Goal: Information Seeking & Learning: Learn about a topic

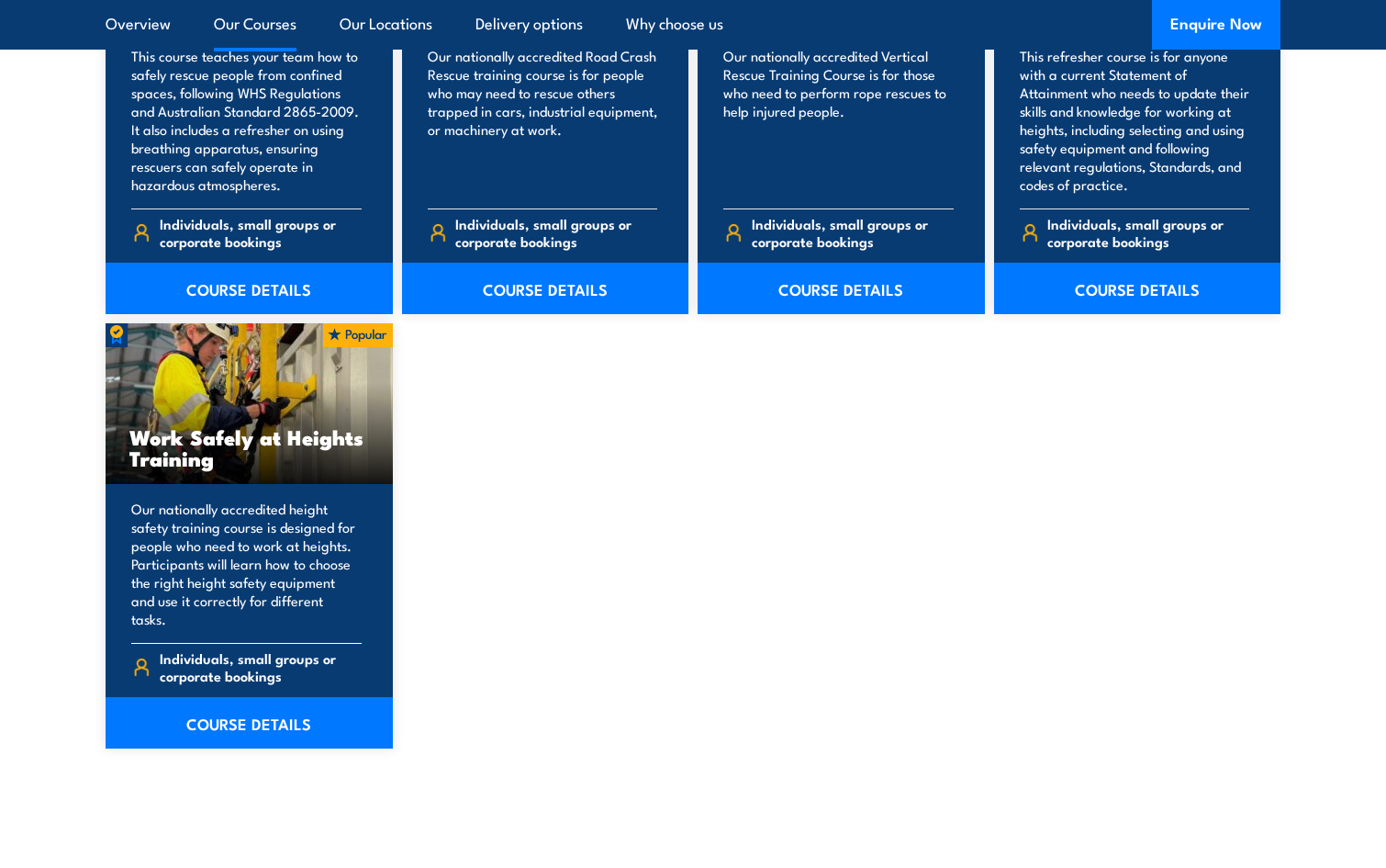
scroll to position [2204, 0]
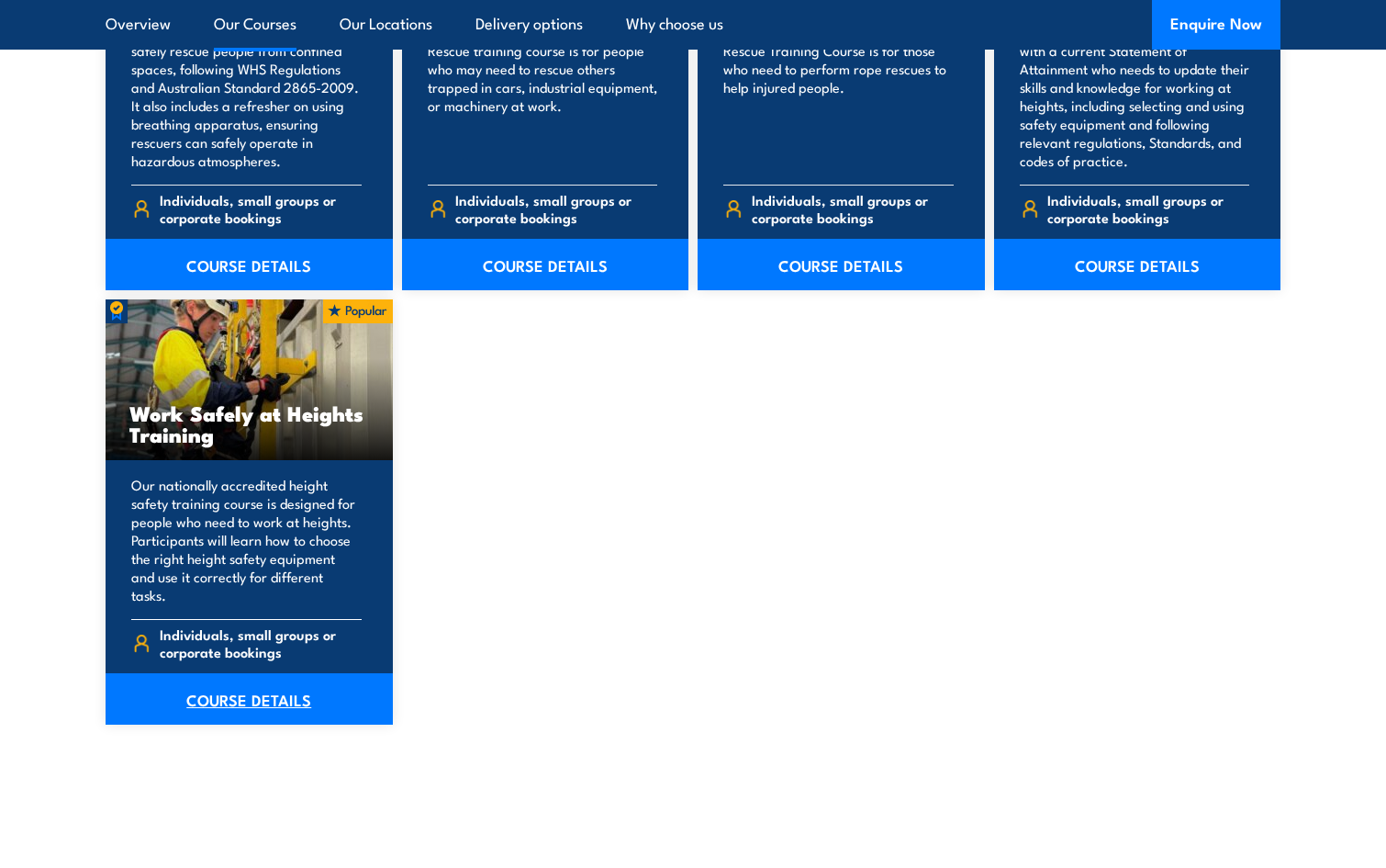
click at [236, 673] on link "COURSE DETAILS" at bounding box center [250, 698] width 288 height 52
click at [247, 677] on link "COURSE DETAILS" at bounding box center [250, 698] width 288 height 52
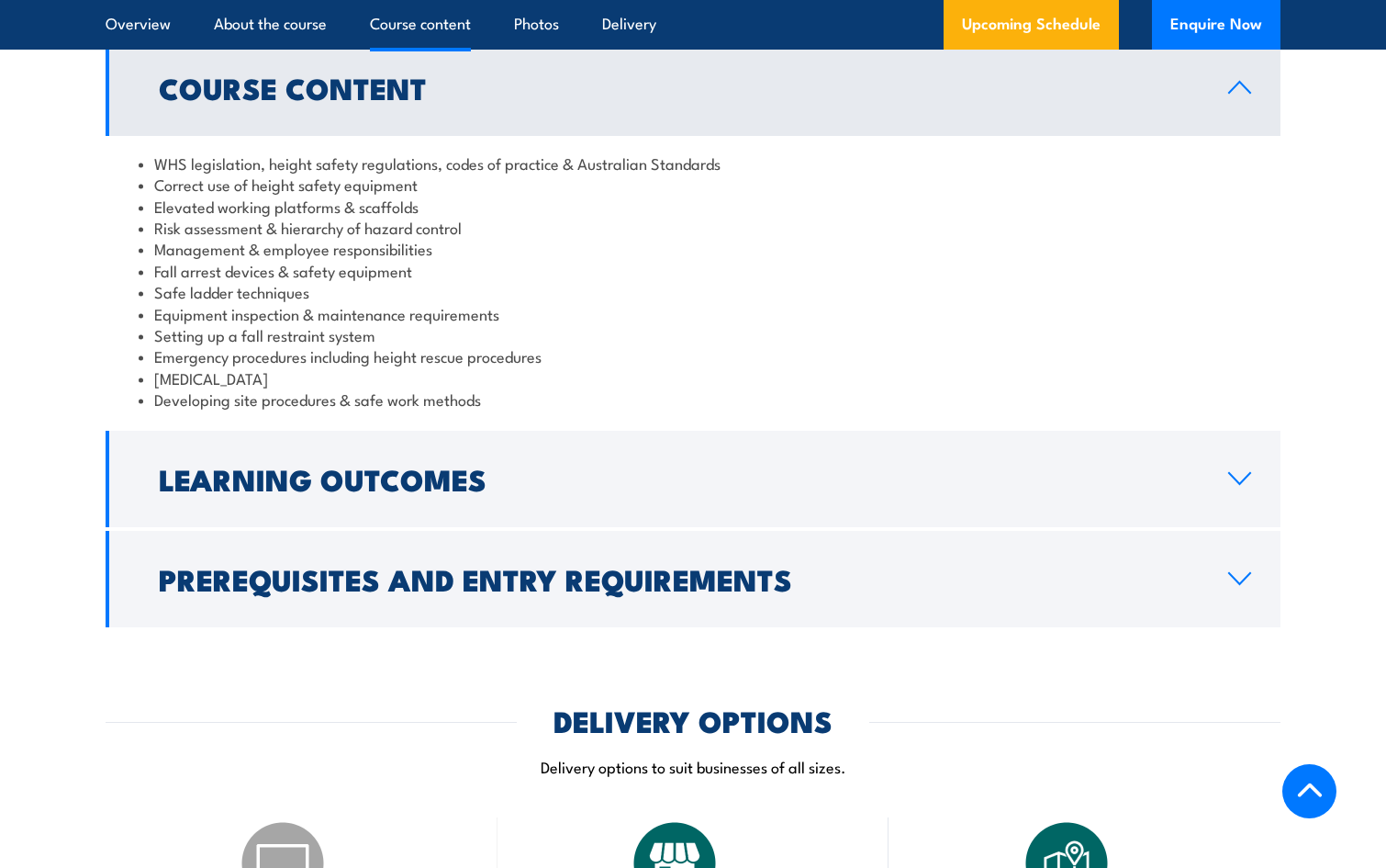
scroll to position [1561, 0]
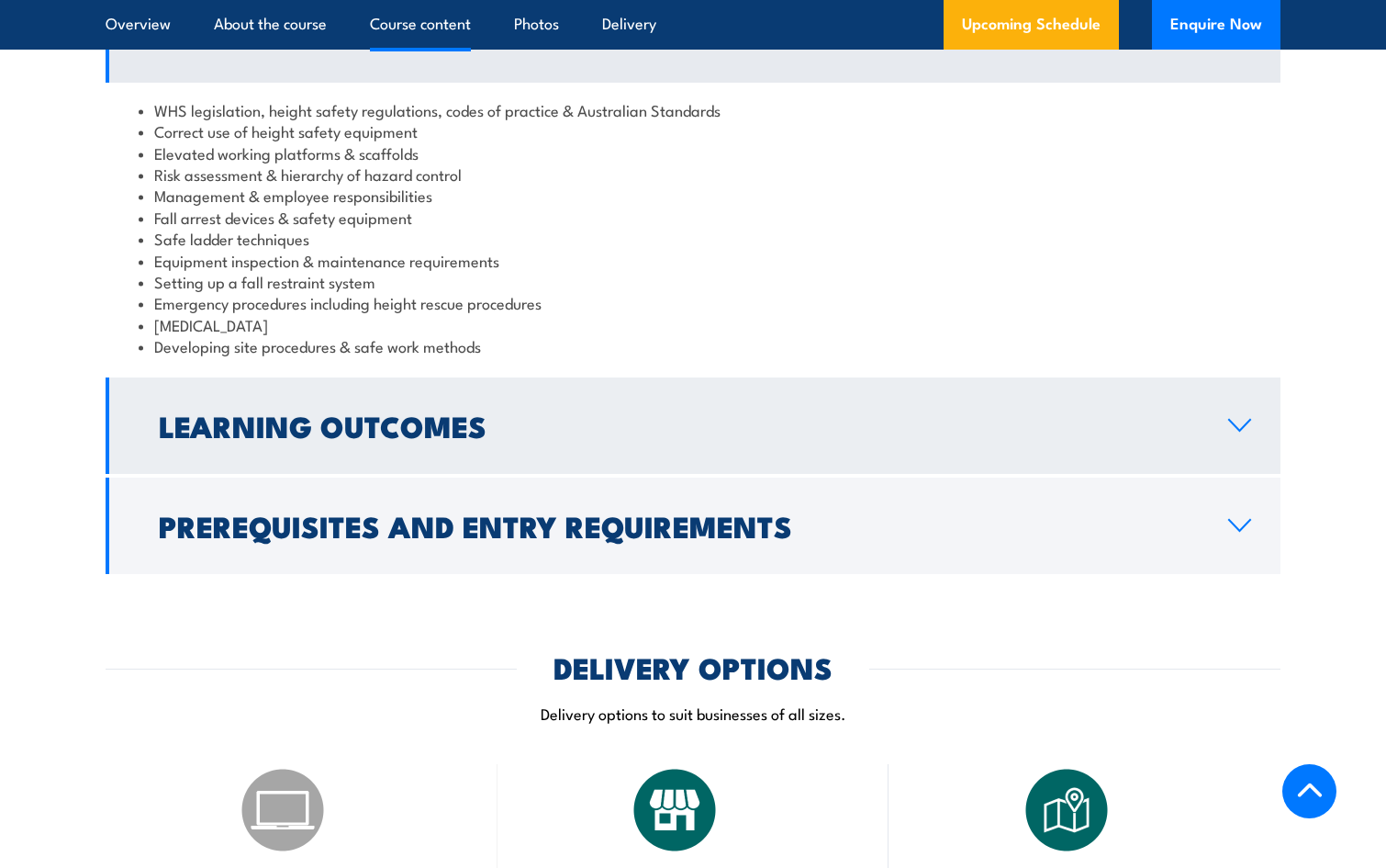
click at [1231, 424] on icon at bounding box center [1240, 425] width 25 height 15
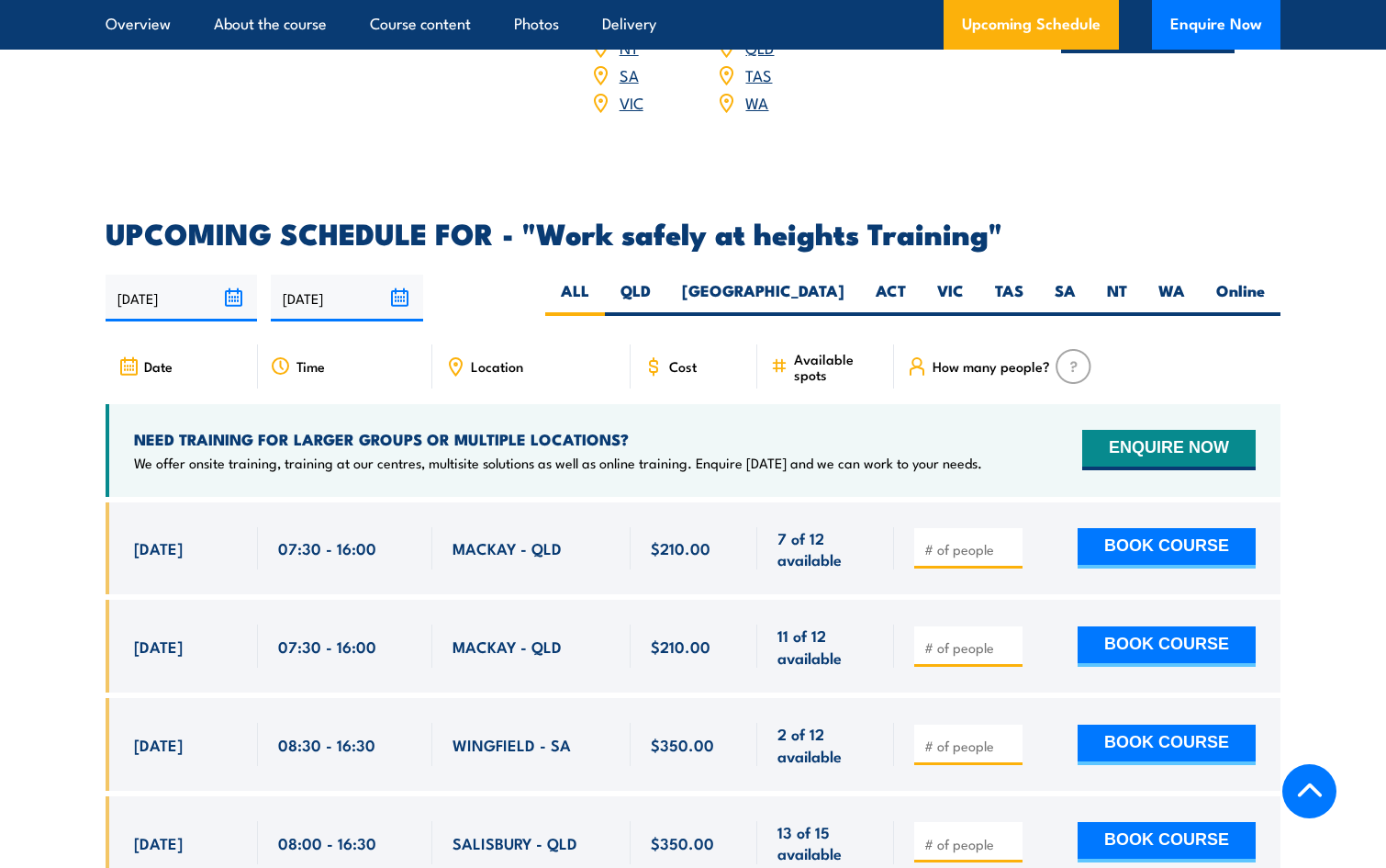
scroll to position [2754, 0]
